Goal: Connect with others: Connect with others

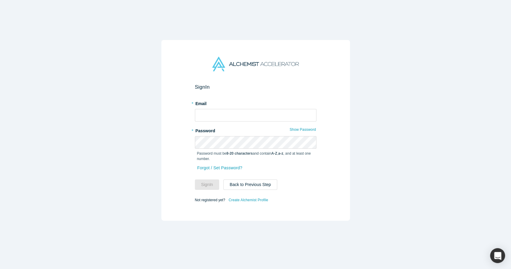
click at [0, 269] on com-1password-button at bounding box center [0, 269] width 0 height 0
type input "[EMAIL_ADDRESS]"
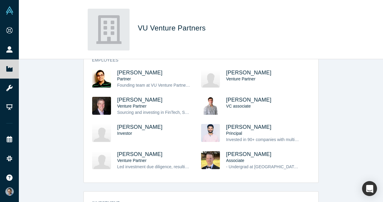
scroll to position [66, 0]
click at [126, 73] on span "[PERSON_NAME]" at bounding box center [139, 72] width 45 height 6
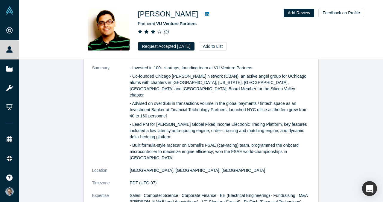
scroll to position [251, 0]
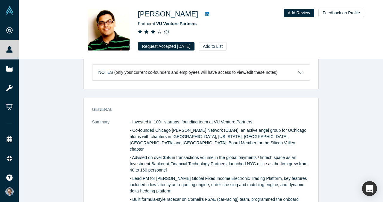
click at [202, 13] on link at bounding box center [206, 13] width 9 height 7
click at [217, 44] on button "Add to List" at bounding box center [213, 46] width 28 height 8
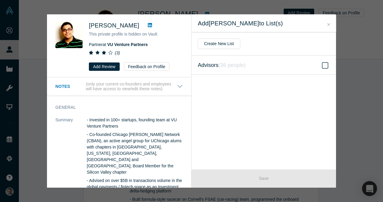
click at [269, 69] on label "Advisors ( 36 people )" at bounding box center [263, 65] width 144 height 19
click at [0, 0] on input "Advisors ( 36 people )" at bounding box center [0, 0] width 0 height 0
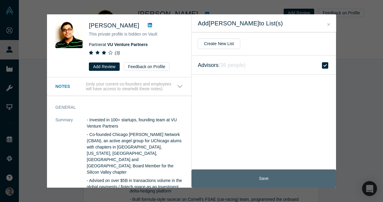
click at [266, 181] on button "Save" at bounding box center [263, 179] width 144 height 18
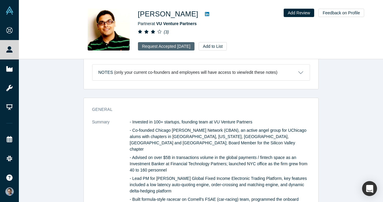
click at [168, 42] on button "Request Accepted [DATE]" at bounding box center [166, 46] width 57 height 8
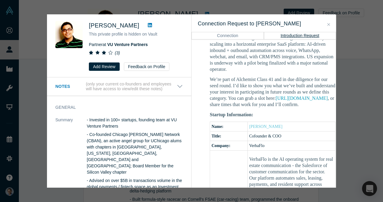
scroll to position [217, 0]
